Goal: Download file/media

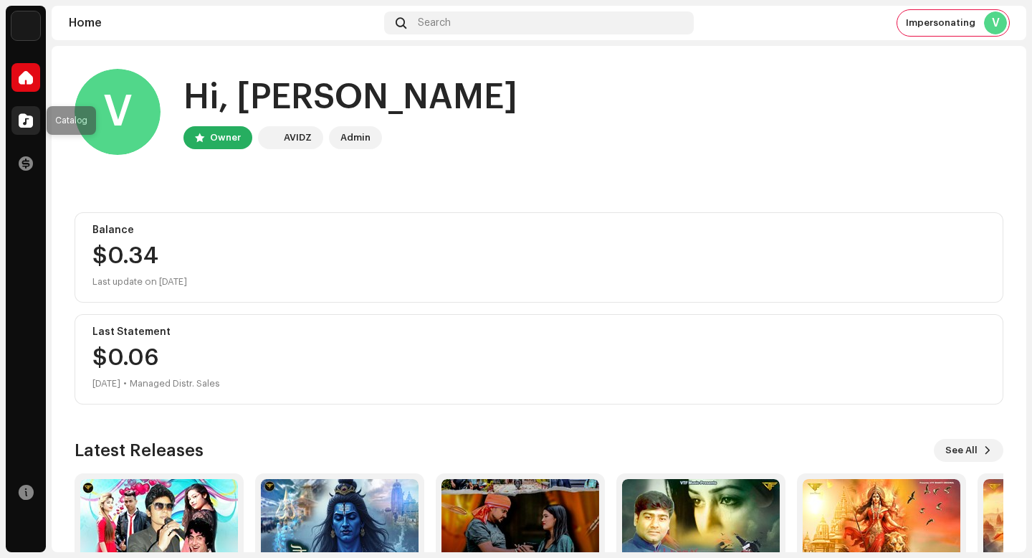
click at [23, 119] on span at bounding box center [26, 120] width 14 height 11
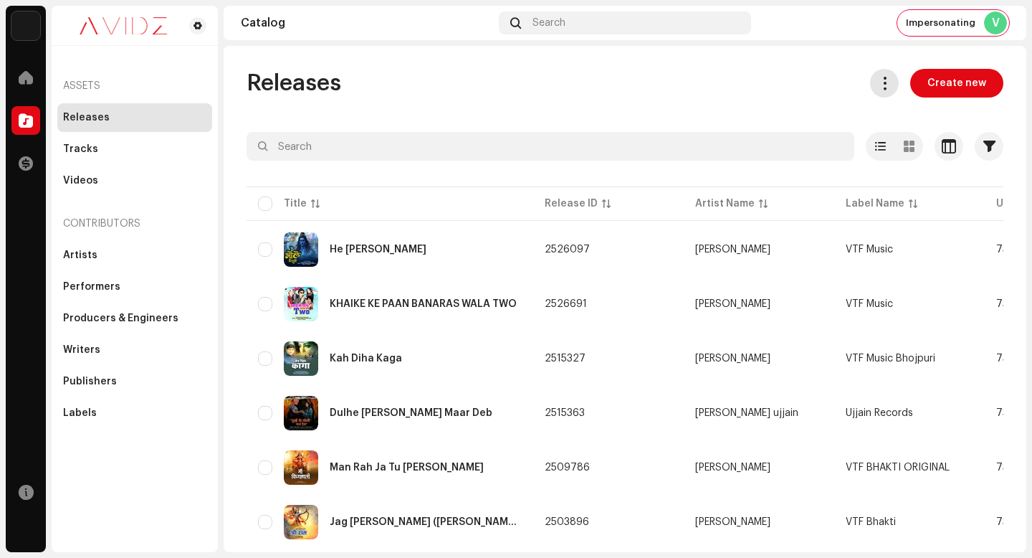
click at [878, 85] on span at bounding box center [885, 82] width 14 height 11
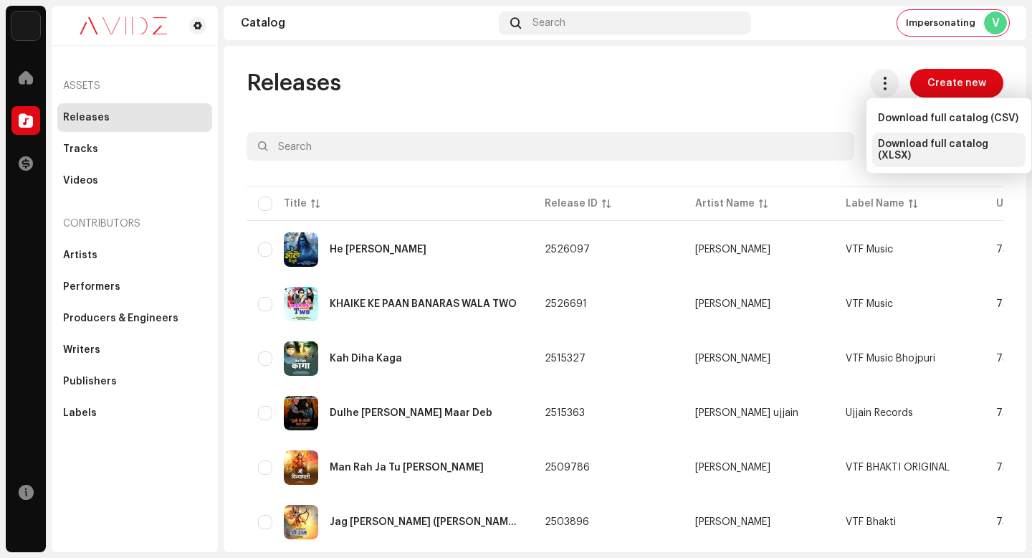
click at [903, 140] on div "Download full catalog (XLSX)" at bounding box center [948, 150] width 153 height 34
click at [623, 75] on div "Releases Create new" at bounding box center [625, 83] width 757 height 29
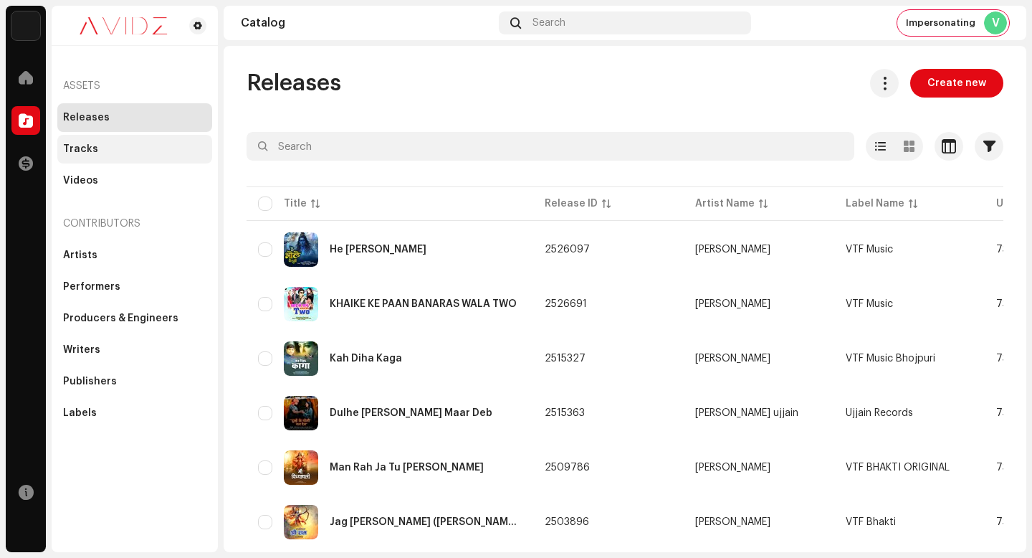
click at [113, 147] on div "Tracks" at bounding box center [134, 148] width 143 height 11
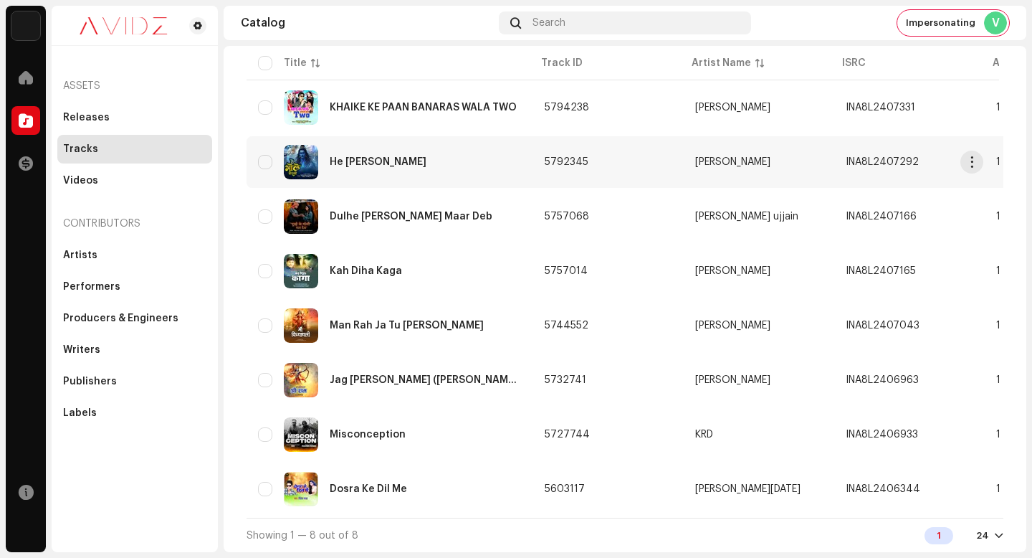
scroll to position [151, 0]
click at [943, 28] on span "Impersonating" at bounding box center [941, 22] width 70 height 11
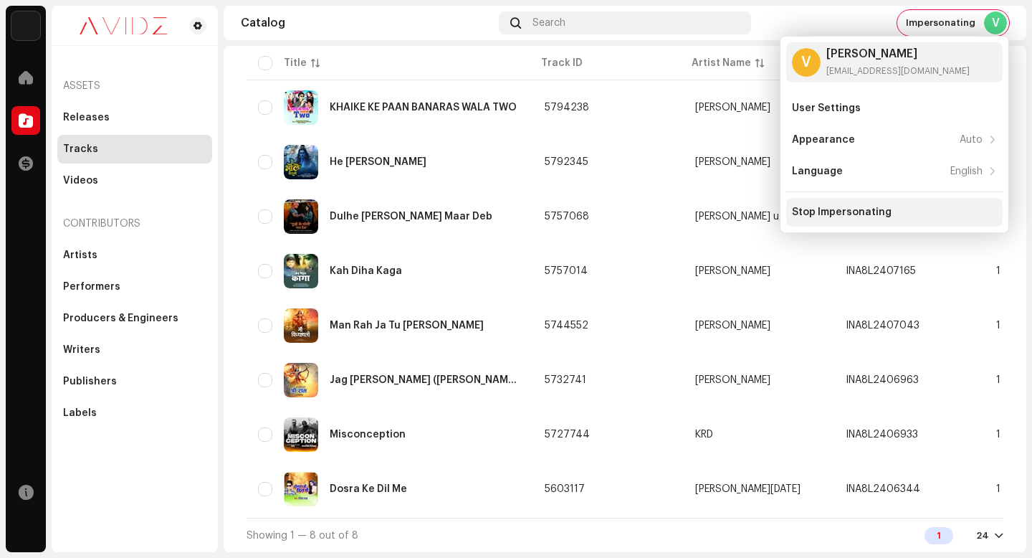
click at [883, 210] on div "Stop Impersonating" at bounding box center [842, 211] width 100 height 11
